Goal: Task Accomplishment & Management: Manage account settings

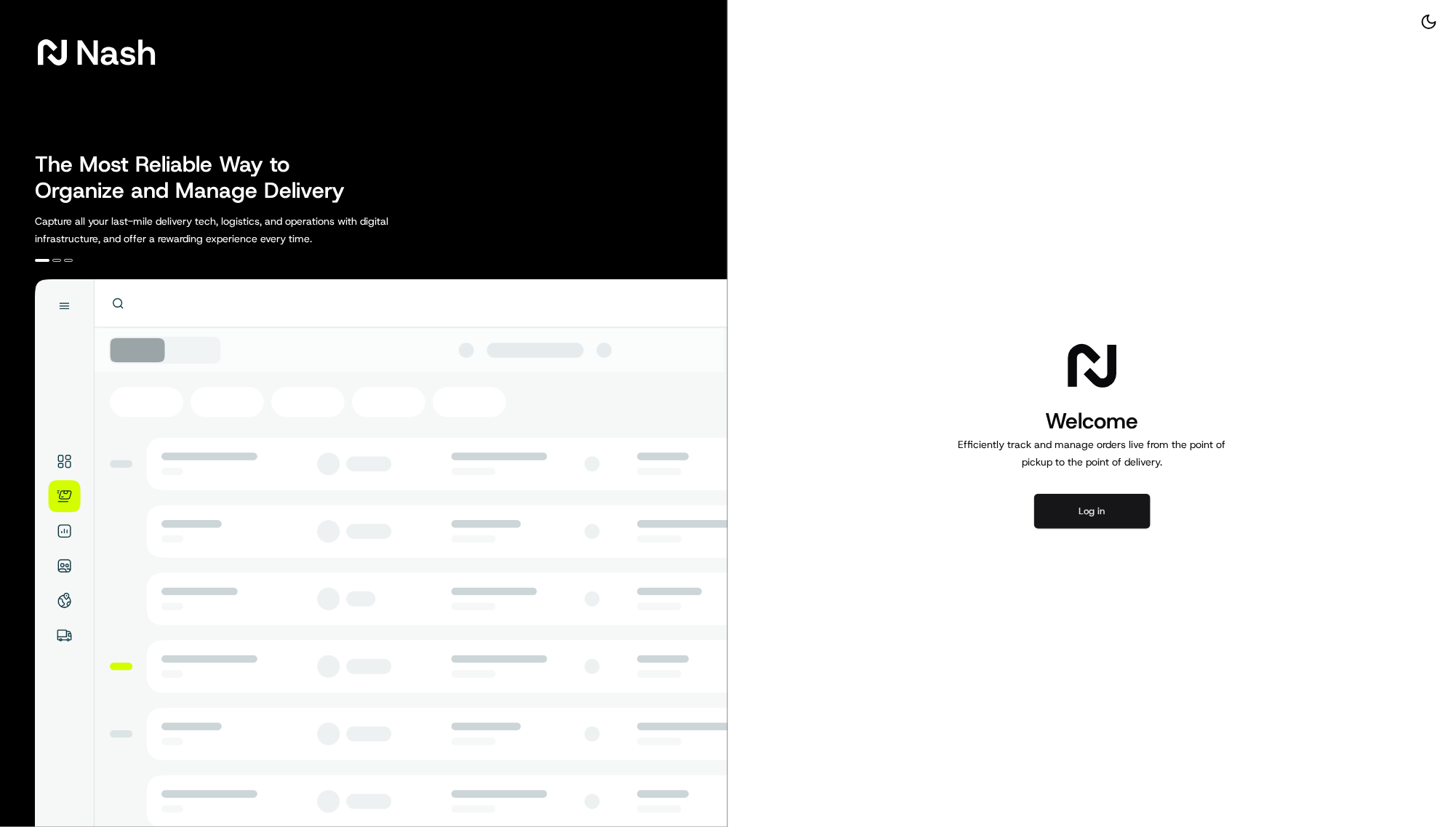
click at [1092, 529] on button "Log in" at bounding box center [1092, 511] width 116 height 35
